Goal: Task Accomplishment & Management: Manage account settings

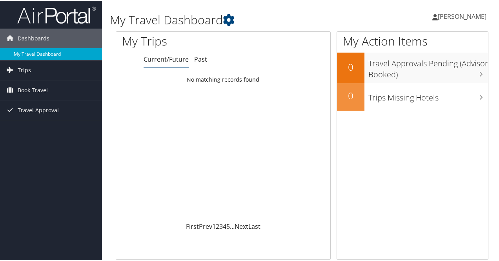
click at [33, 53] on link "My Travel Dashboard" at bounding box center [51, 54] width 102 height 12
click at [468, 17] on span "Meesook Lee" at bounding box center [462, 15] width 49 height 9
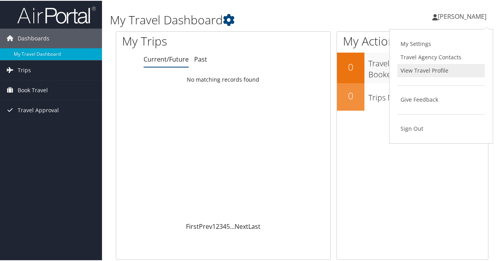
click at [420, 70] on link "View Travel Profile" at bounding box center [442, 69] width 88 height 13
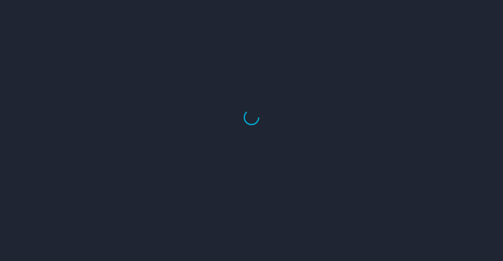
select select "US"
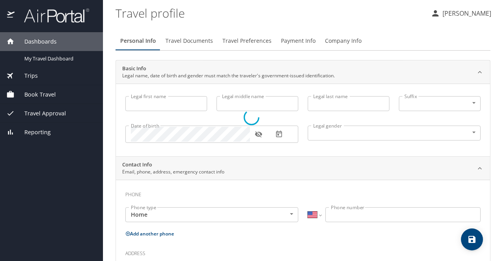
type input "Meesook"
type input "[PERSON_NAME]"
type input "Female"
select select "US"
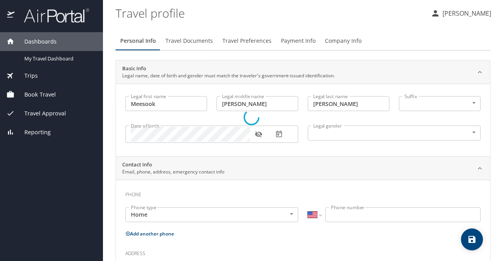
select select "US"
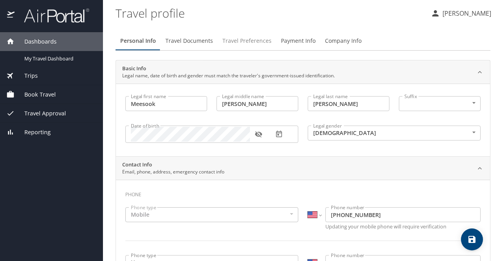
click at [245, 40] on span "Travel Preferences" at bounding box center [246, 41] width 49 height 10
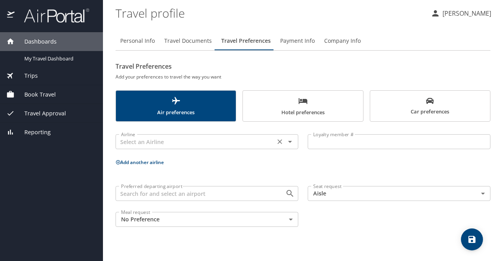
click at [291, 143] on icon "Open" at bounding box center [289, 141] width 9 height 9
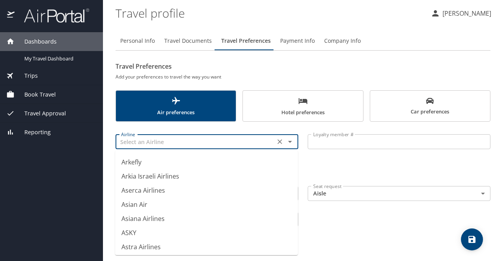
scroll to position [1207, 0]
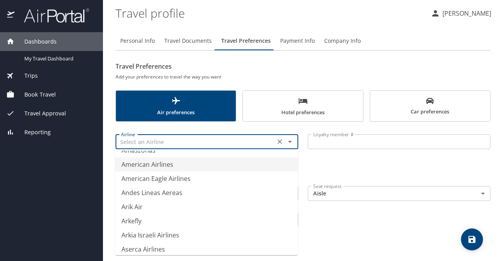
click at [170, 165] on li "American Airlines" at bounding box center [206, 164] width 183 height 14
type input "American Airlines"
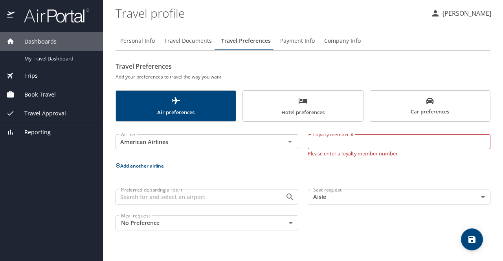
click at [162, 163] on button "Add another airline" at bounding box center [139, 166] width 48 height 7
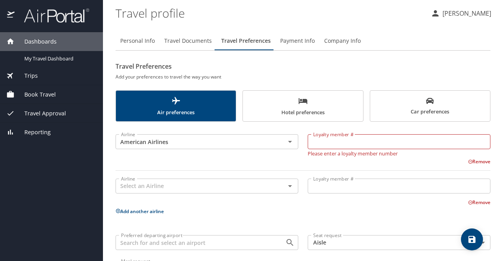
click at [328, 139] on input "Loyalty member #" at bounding box center [398, 141] width 183 height 15
type input "757nxv8"
click at [220, 185] on input "text" at bounding box center [195, 186] width 155 height 10
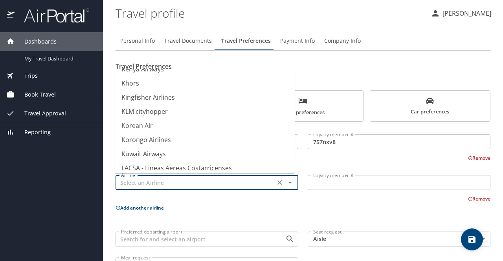
scroll to position [3644, 0]
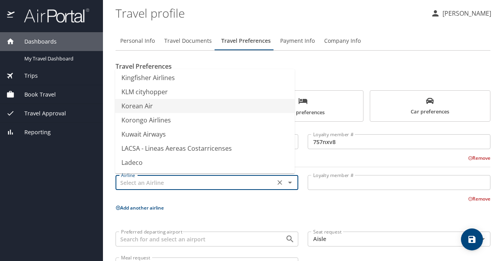
click at [148, 106] on li "Korean Air" at bounding box center [204, 106] width 179 height 14
type input "Korean Air"
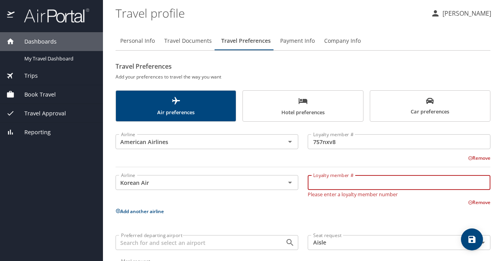
click at [321, 182] on input "Loyalty member #" at bounding box center [398, 182] width 183 height 15
type input "ke712526685406"
click at [154, 212] on p "Add another airline" at bounding box center [302, 212] width 375 height 10
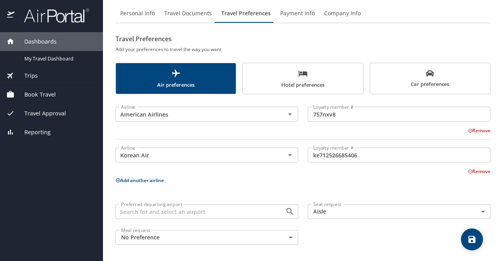
scroll to position [28, 0]
click at [175, 208] on input "Preferred departing airport" at bounding box center [195, 211] width 155 height 10
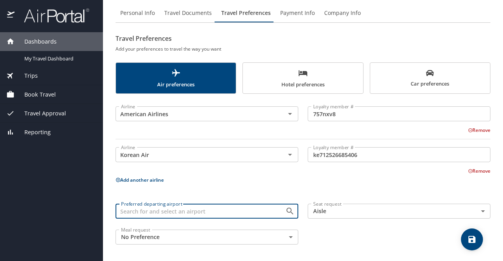
click at [213, 214] on input "Preferred departing airport" at bounding box center [195, 211] width 155 height 10
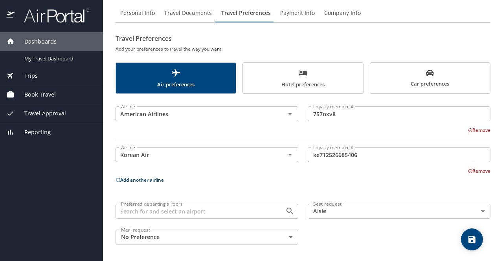
click at [154, 180] on button "Add another airline" at bounding box center [139, 180] width 48 height 7
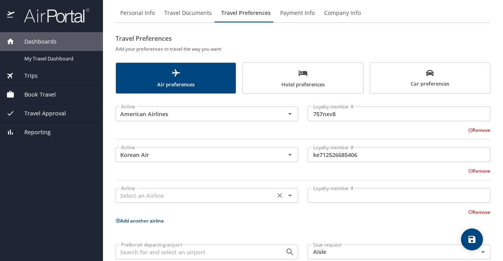
click at [288, 195] on icon "Open" at bounding box center [290, 196] width 4 height 2
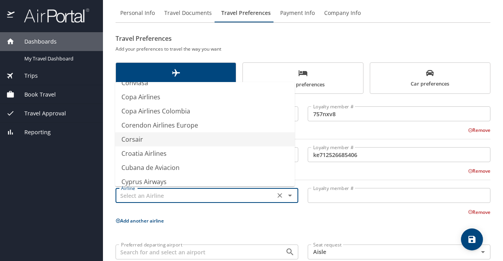
scroll to position [2308, 0]
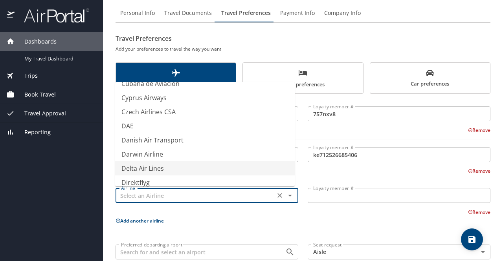
click at [162, 166] on li "Delta Air Lines" at bounding box center [204, 168] width 179 height 14
type input "Delta Air Lines"
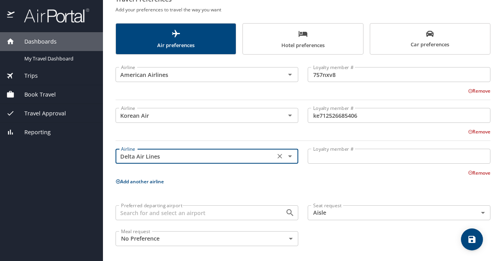
scroll to position [69, 0]
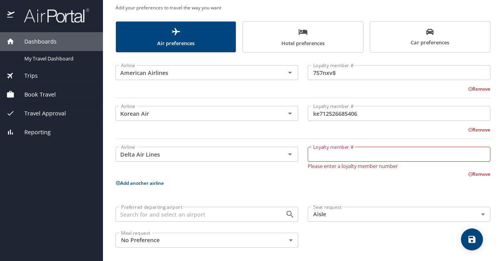
click at [143, 179] on p "Add another airline" at bounding box center [302, 183] width 375 height 10
click at [153, 183] on button "Add another airline" at bounding box center [139, 183] width 48 height 7
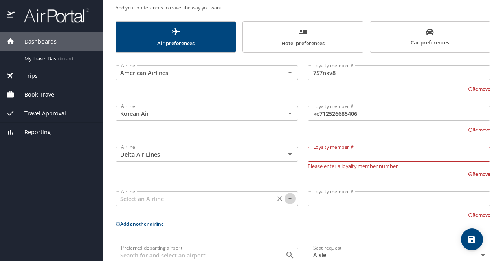
click at [287, 199] on icon "Open" at bounding box center [289, 198] width 9 height 9
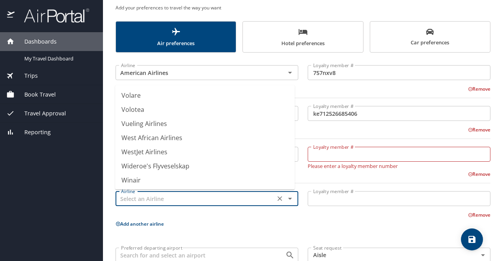
scroll to position [5922, 0]
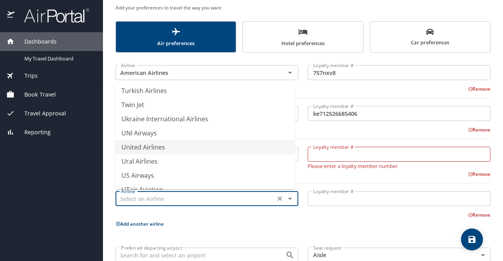
click at [156, 147] on li "United Airlines" at bounding box center [204, 147] width 179 height 14
type input "United Airlines"
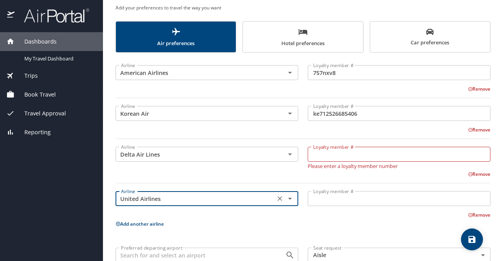
click at [299, 221] on div "Airline American Airlines Airline Loyalty member # 757nxv8 Loyalty member # Rem…" at bounding box center [302, 175] width 375 height 236
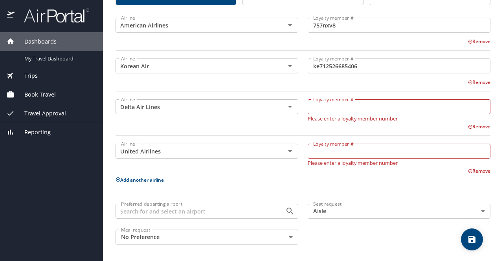
scroll to position [0, 0]
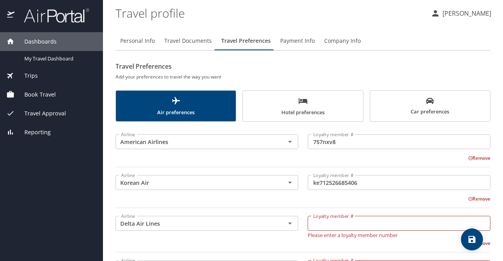
click at [302, 41] on span "Payment Info" at bounding box center [297, 41] width 35 height 10
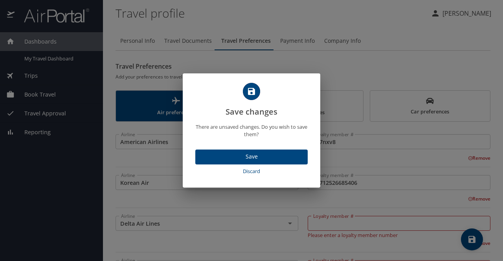
click at [338, 42] on div "Save changes There are unsaved changes. Do you wish to save them? Save Discard" at bounding box center [251, 130] width 503 height 261
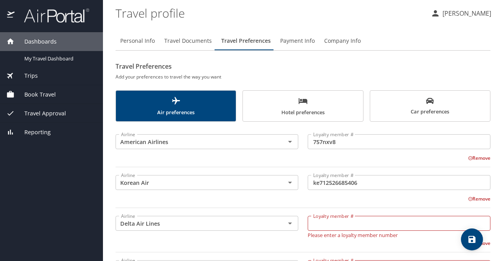
click at [186, 43] on span "Travel Documents" at bounding box center [188, 41] width 48 height 10
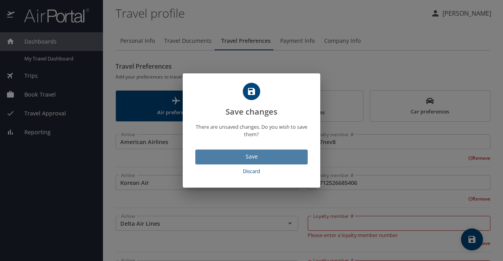
click at [249, 157] on span "Save" at bounding box center [251, 157] width 100 height 10
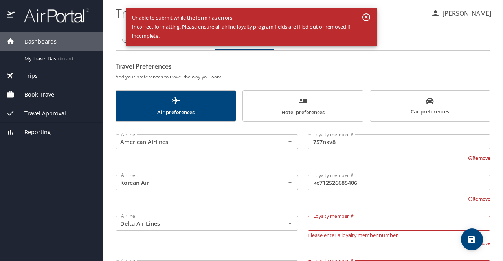
click at [368, 17] on icon "button" at bounding box center [365, 17] width 9 height 9
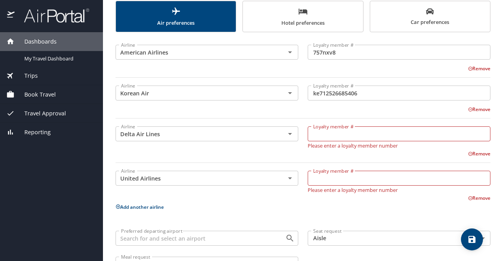
scroll to position [77, 0]
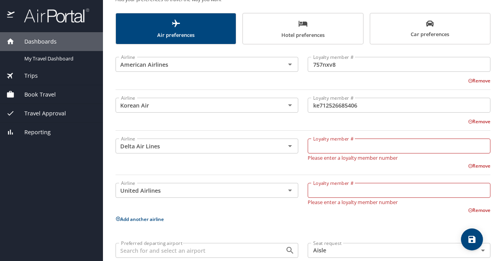
click at [476, 167] on button "Remove" at bounding box center [479, 166] width 22 height 7
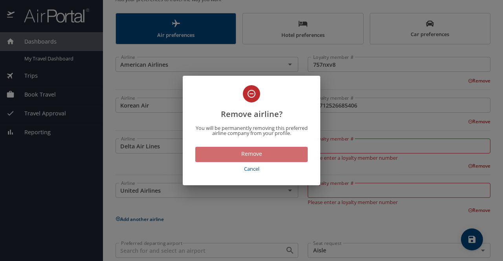
click at [254, 155] on span "Remove" at bounding box center [251, 154] width 100 height 10
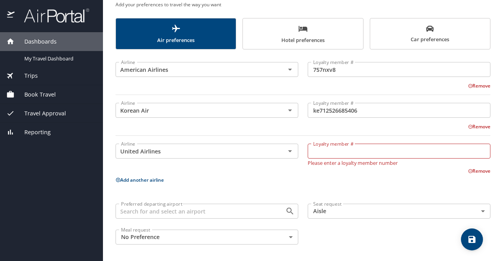
click at [476, 171] on button "Remove" at bounding box center [479, 171] width 22 height 7
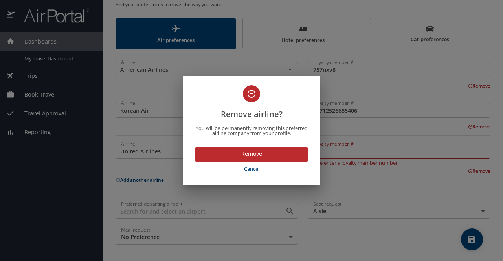
click at [251, 156] on span "Remove" at bounding box center [251, 154] width 100 height 10
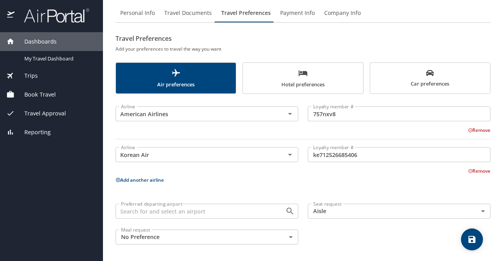
scroll to position [0, 0]
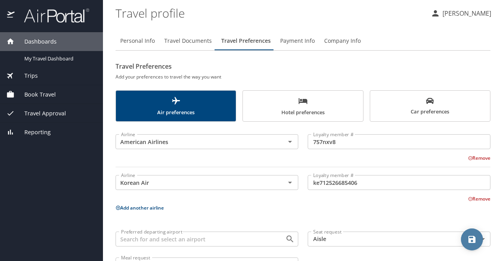
click at [469, 236] on icon "save" at bounding box center [471, 239] width 7 height 7
click at [455, 15] on p "[PERSON_NAME]" at bounding box center [465, 13] width 51 height 9
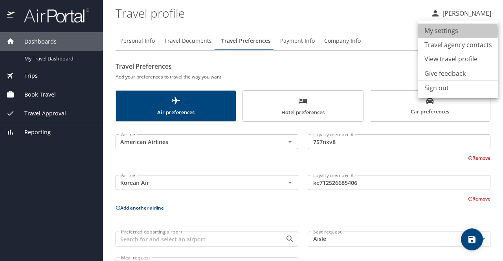
click at [439, 32] on li "My settings" at bounding box center [458, 31] width 80 height 14
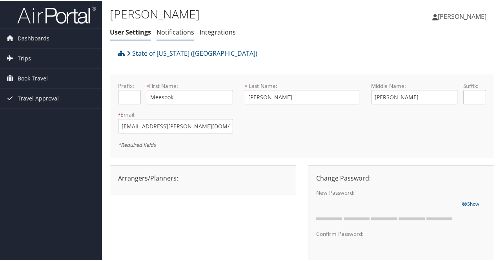
click at [172, 31] on link "Notifications" at bounding box center [176, 31] width 38 height 9
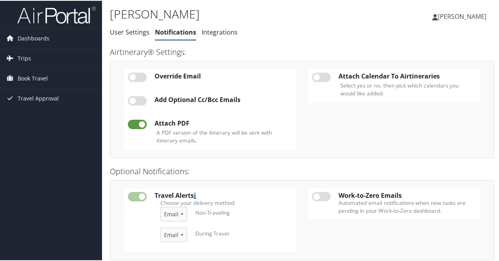
click at [139, 76] on label at bounding box center [137, 76] width 19 height 9
click at [137, 76] on input "checkbox" at bounding box center [134, 77] width 5 height 5
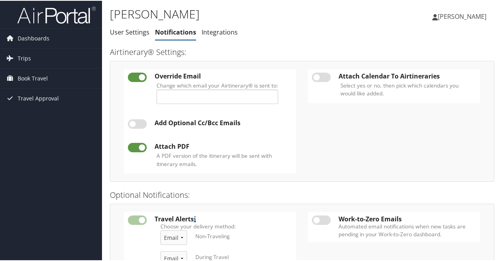
click at [133, 77] on label at bounding box center [137, 76] width 19 height 9
click at [133, 77] on input "checkbox" at bounding box center [134, 77] width 5 height 5
checkbox input "false"
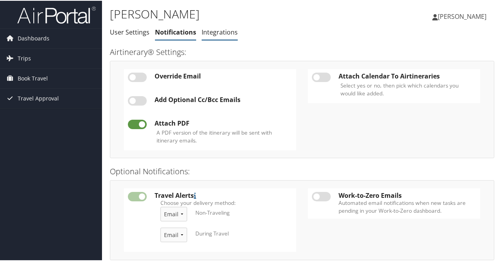
click at [218, 33] on link "Integrations" at bounding box center [220, 31] width 36 height 9
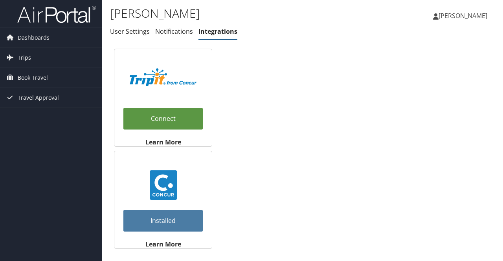
click at [457, 20] on span "[PERSON_NAME]" at bounding box center [462, 15] width 49 height 9
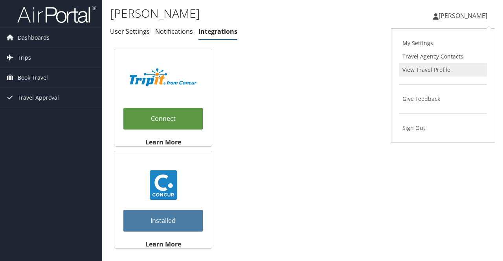
click at [415, 70] on link "View Travel Profile" at bounding box center [443, 69] width 88 height 13
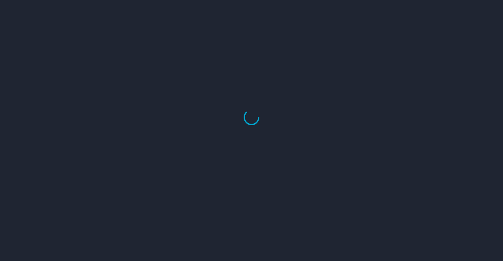
select select "US"
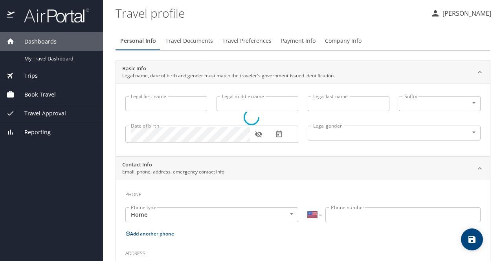
type input "Meesook"
type input "[PERSON_NAME]"
type input "[DEMOGRAPHIC_DATA]"
select select "US"
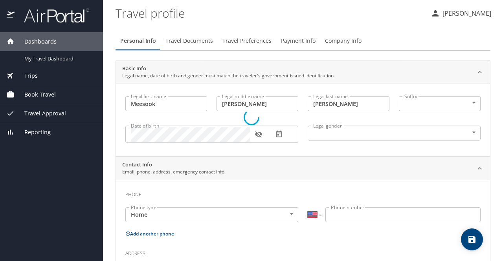
select select "US"
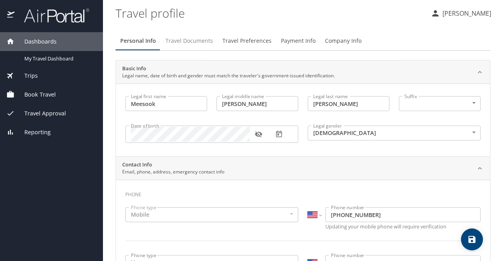
click at [191, 42] on span "Travel Documents" at bounding box center [189, 41] width 48 height 10
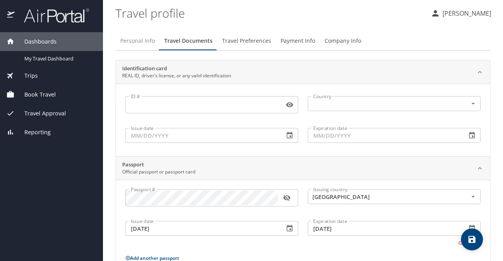
click at [139, 42] on span "Personal Info" at bounding box center [137, 41] width 35 height 10
select select "US"
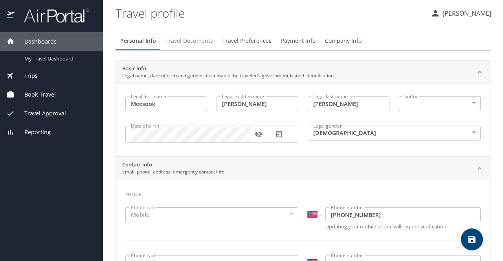
click at [191, 41] on span "Travel Documents" at bounding box center [189, 41] width 48 height 10
